Goal: Check status

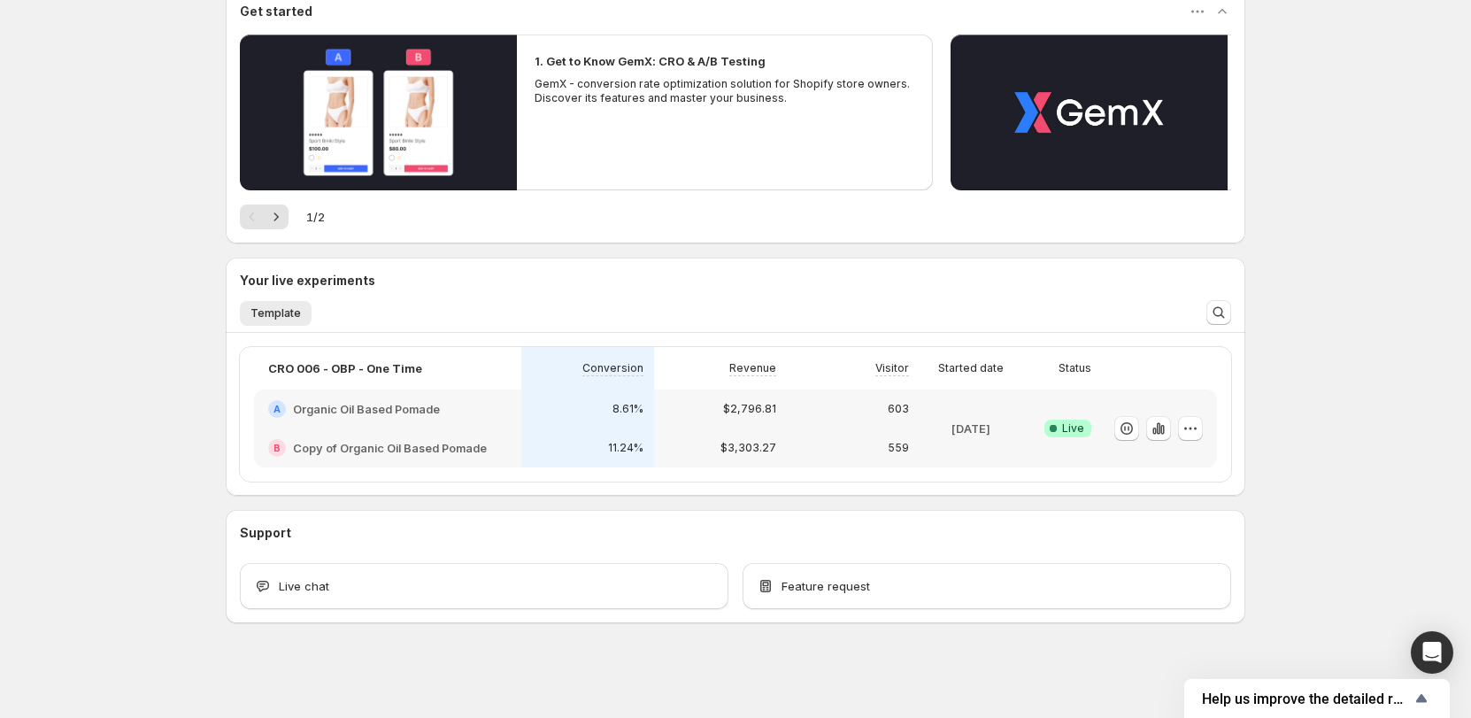
scroll to position [175, 0]
click at [1373, 416] on div "Welcome to GemX , [PERSON_NAME] Info Content Testing GemX: CRO & A/B Test optim…" at bounding box center [735, 271] width 1471 height 893
click at [694, 422] on div "$2,796.81" at bounding box center [720, 408] width 133 height 39
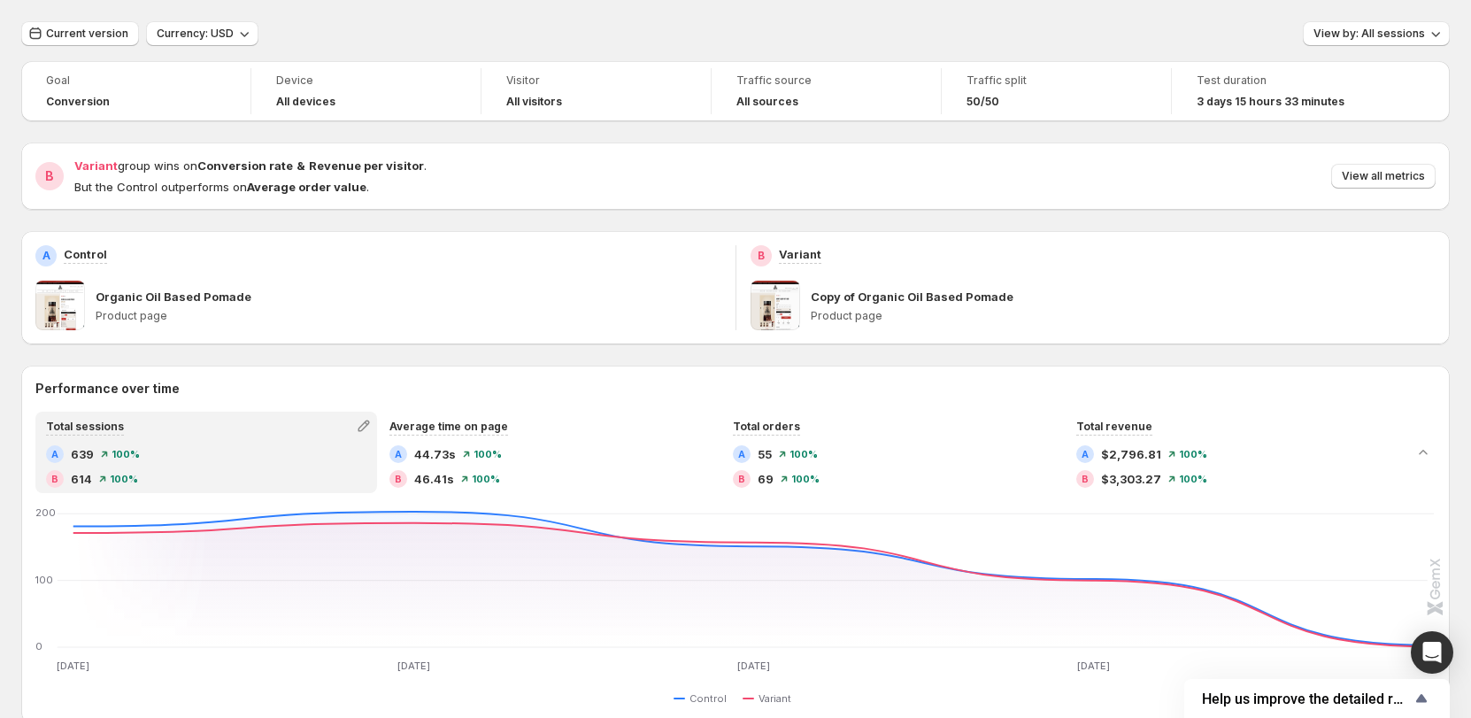
scroll to position [89, 0]
